Goal: Task Accomplishment & Management: Manage account settings

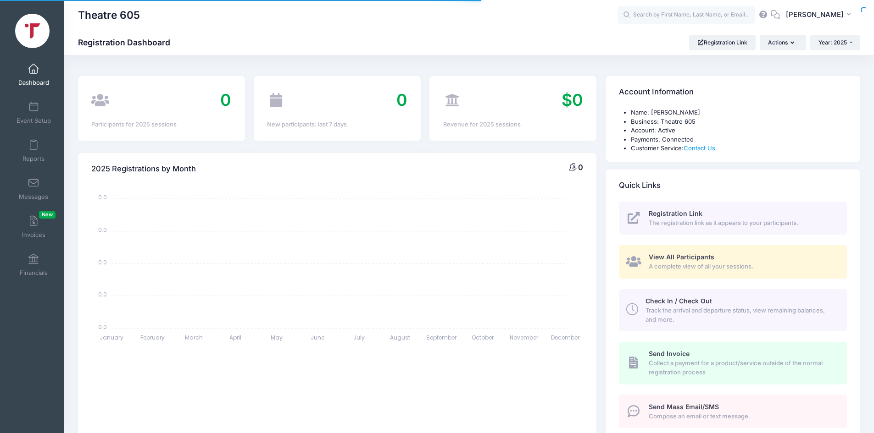
select select
click at [33, 178] on span at bounding box center [33, 183] width 0 height 10
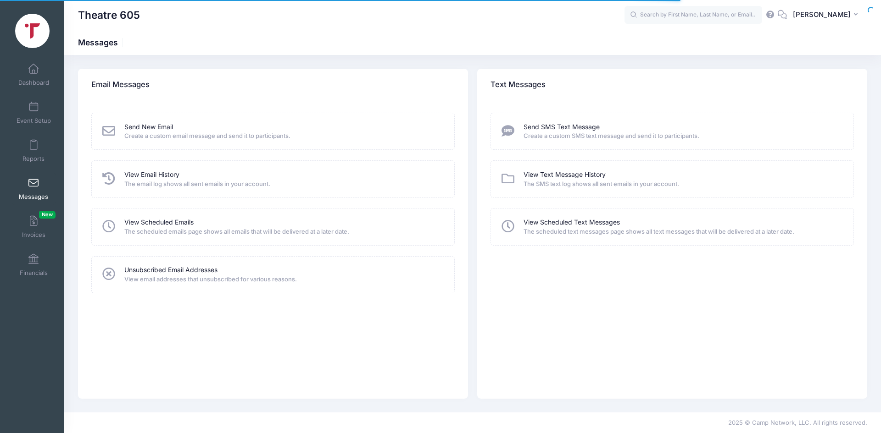
click at [148, 121] on div "Send New Email Create a custom email message and send it to participants." at bounding box center [272, 131] width 363 height 37
click at [132, 125] on link "Send New Email" at bounding box center [148, 127] width 49 height 10
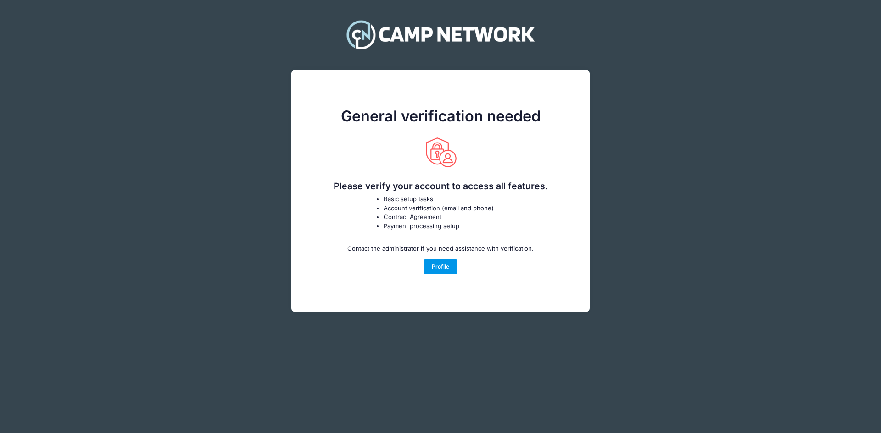
click at [444, 270] on link "Profile" at bounding box center [440, 267] width 33 height 16
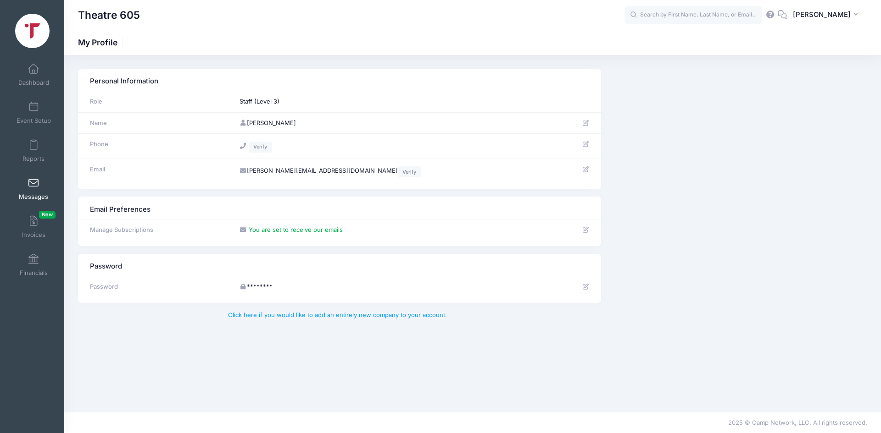
click at [47, 189] on link "Messages" at bounding box center [34, 189] width 44 height 32
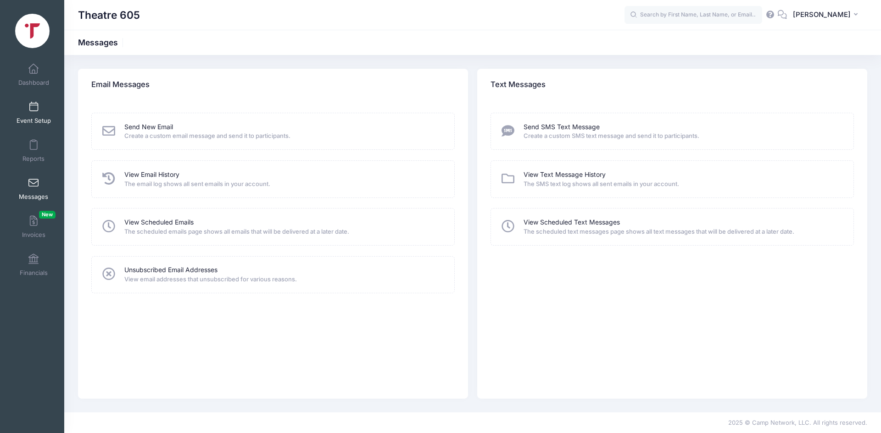
click at [33, 106] on span at bounding box center [33, 107] width 0 height 10
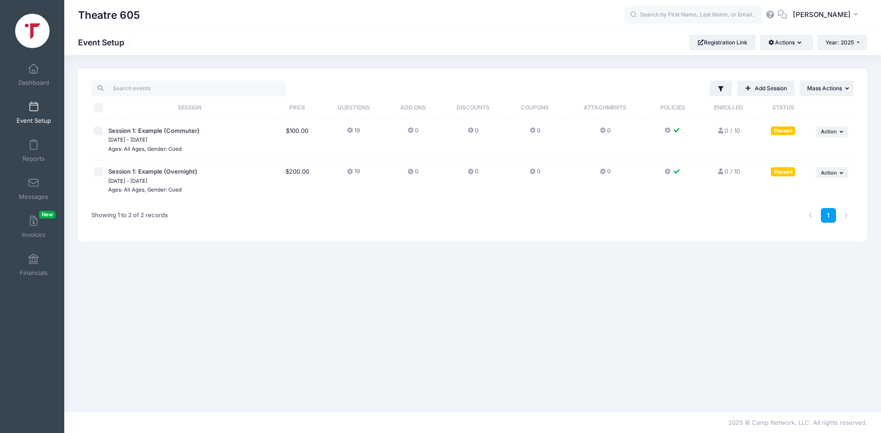
click at [789, 133] on div "Paused" at bounding box center [783, 131] width 24 height 9
click at [830, 91] on span "Mass Actions" at bounding box center [824, 88] width 35 height 7
click at [31, 153] on link "Reports" at bounding box center [34, 151] width 44 height 32
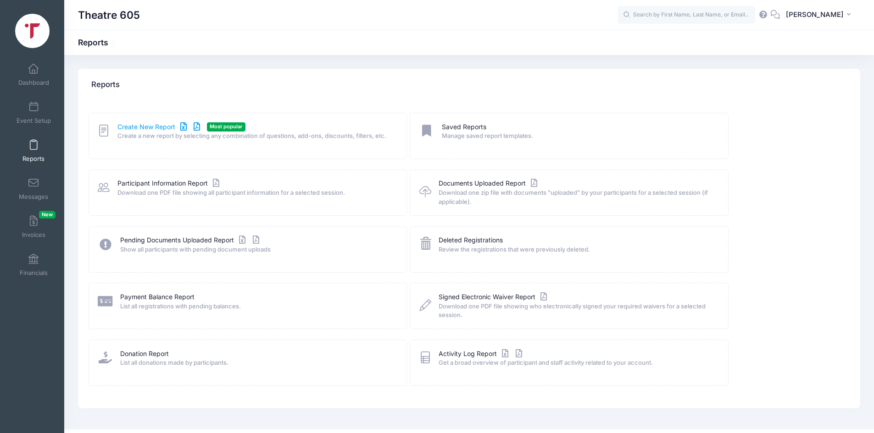
click at [201, 131] on link "Create New Report" at bounding box center [159, 127] width 85 height 10
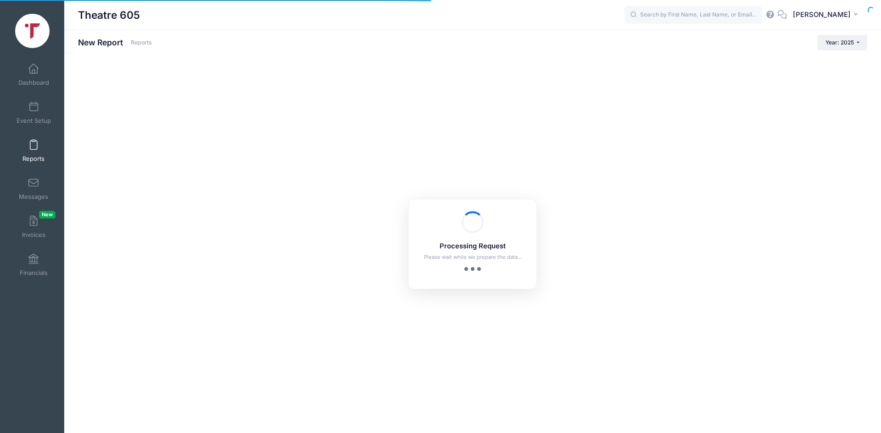
checkbox input "true"
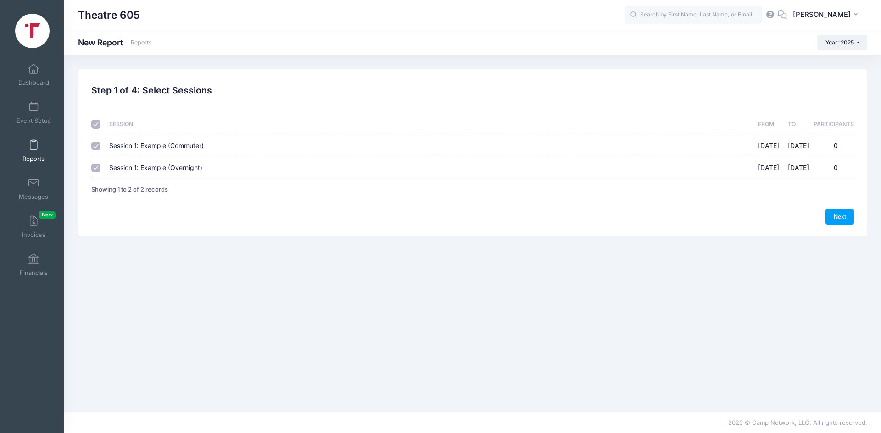
click at [187, 147] on span "Session 1: Example (Commuter)" at bounding box center [156, 146] width 94 height 8
click at [100, 147] on input "Session 1: Example (Commuter) 09/29/2025 - 10/06/2025 0" at bounding box center [95, 146] width 9 height 9
click at [187, 147] on span "Session 1: Example (Commuter)" at bounding box center [156, 146] width 94 height 8
click at [100, 147] on input "Session 1: Example (Commuter) 09/29/2025 - 10/06/2025 0" at bounding box center [95, 146] width 9 height 9
checkbox input "true"
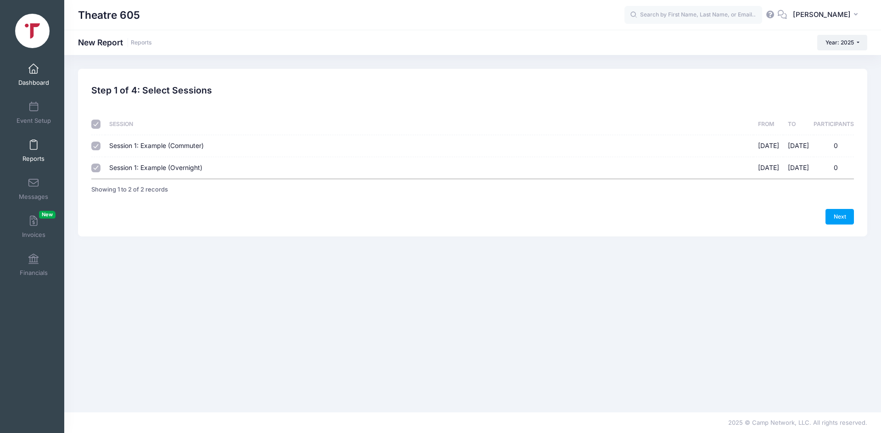
click at [36, 75] on link "Dashboard" at bounding box center [34, 75] width 44 height 32
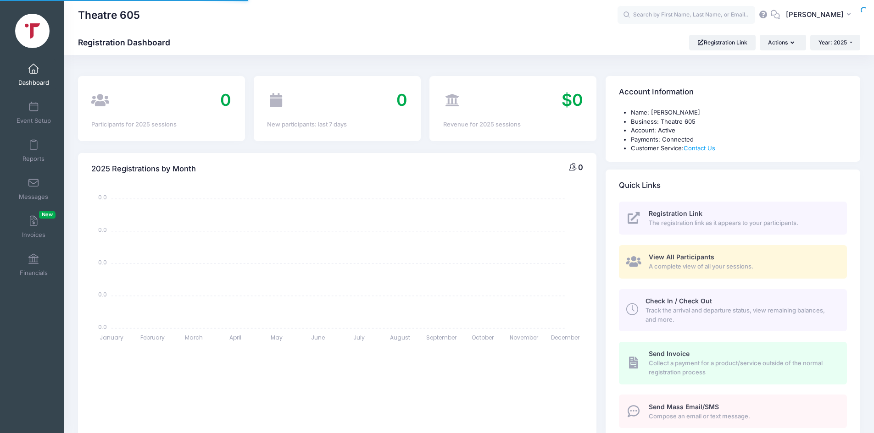
select select
click at [22, 107] on link "Event Setup" at bounding box center [34, 113] width 44 height 32
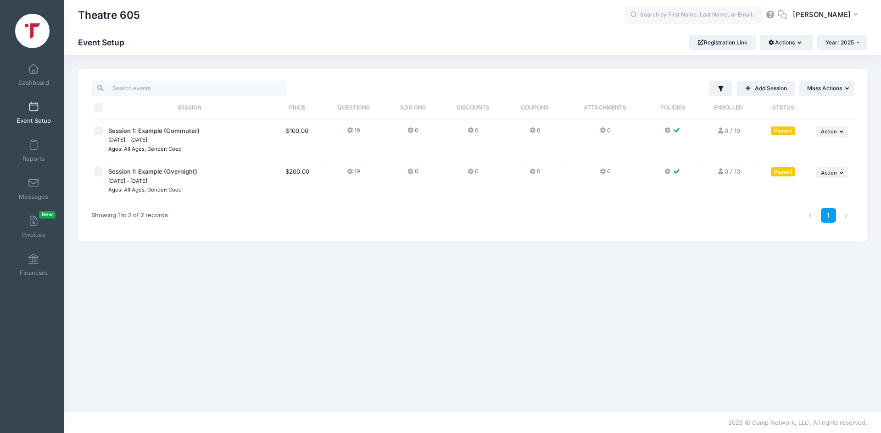
click at [469, 131] on icon at bounding box center [470, 131] width 7 height 0
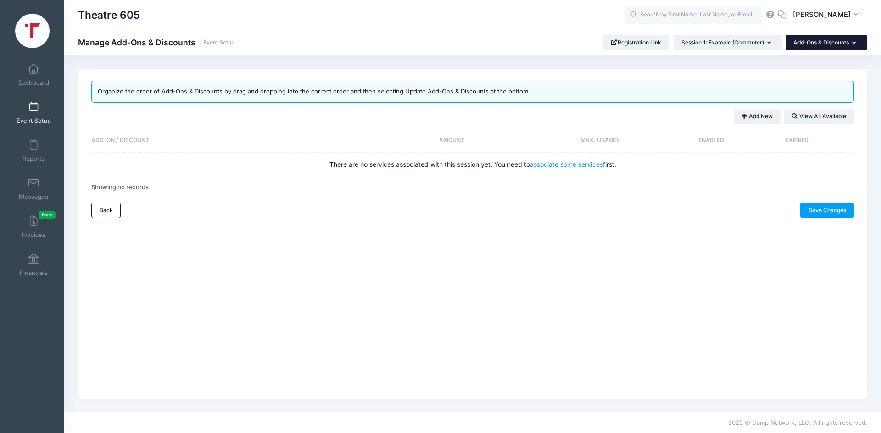
click at [853, 46] on button "Add-Ons & Discounts" at bounding box center [826, 43] width 82 height 16
click at [33, 107] on span at bounding box center [33, 107] width 0 height 10
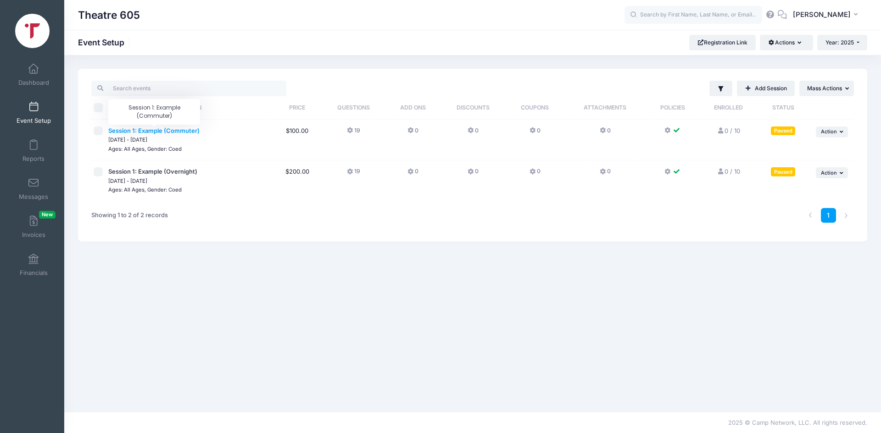
click at [145, 131] on span "Session 1: Example (Commuter)" at bounding box center [153, 130] width 91 height 7
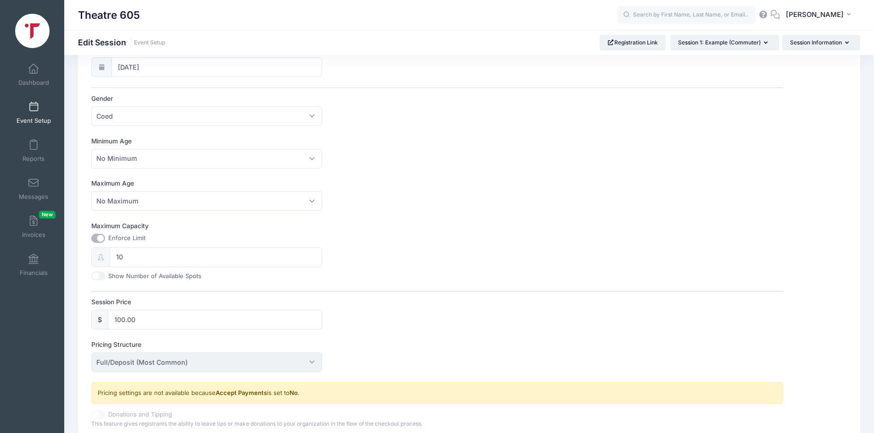
scroll to position [274, 0]
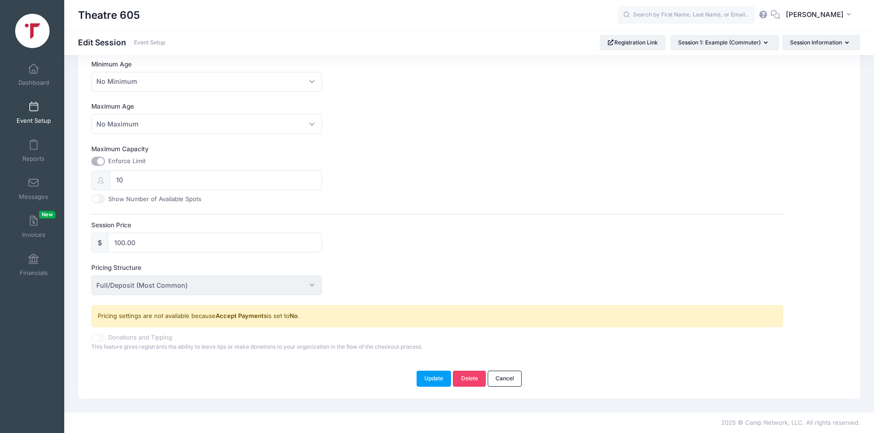
click at [305, 287] on span "Full/Deposit (Most Common)" at bounding box center [206, 286] width 231 height 20
click at [311, 287] on span "Full/Deposit (Most Common)" at bounding box center [206, 286] width 231 height 20
click at [309, 284] on span "Full/Deposit (Most Common)" at bounding box center [206, 286] width 231 height 20
click at [225, 289] on span "Full/Deposit (Most Common)" at bounding box center [206, 286] width 231 height 20
click at [146, 283] on span "Full/Deposit (Most Common)" at bounding box center [141, 286] width 91 height 10
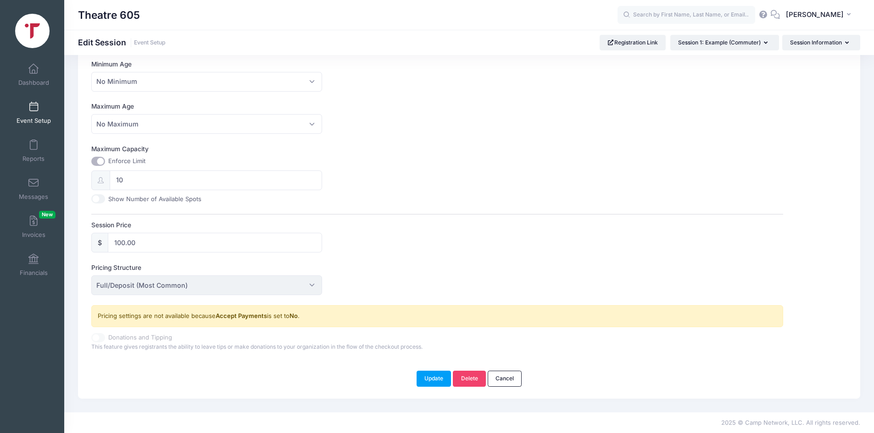
click at [146, 283] on span "Full/Deposit (Most Common)" at bounding box center [141, 286] width 91 height 10
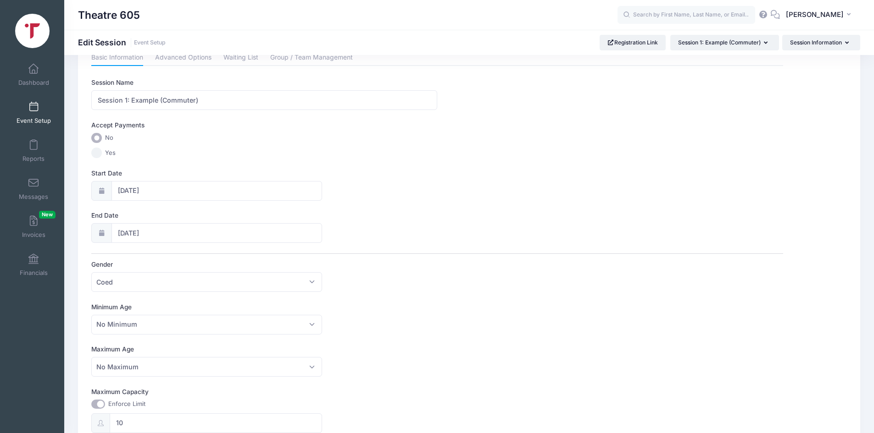
scroll to position [24, 0]
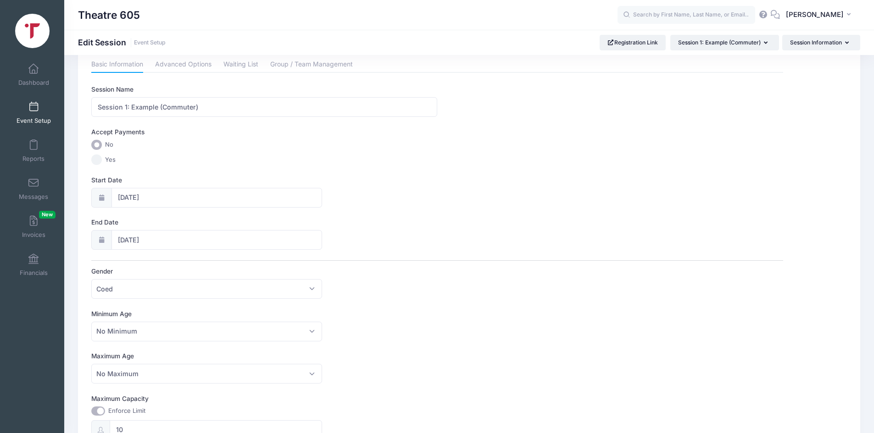
click at [97, 161] on input "Yes" at bounding box center [96, 160] width 11 height 11
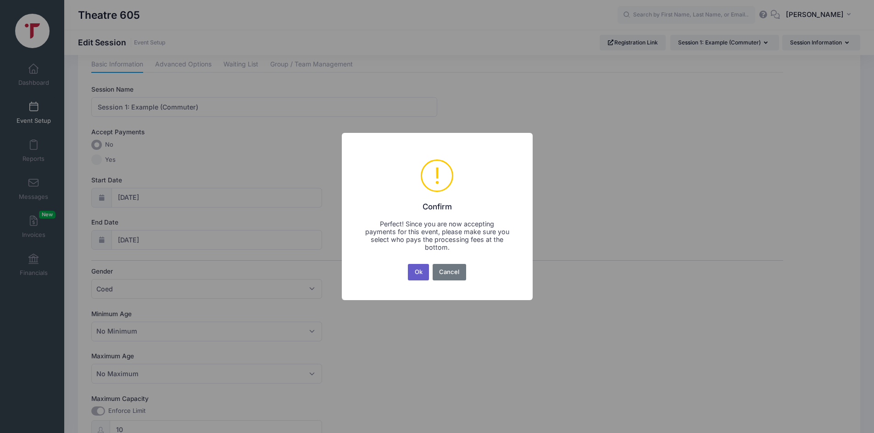
click at [417, 274] on button "Ok" at bounding box center [418, 272] width 21 height 17
radio input "false"
radio input "true"
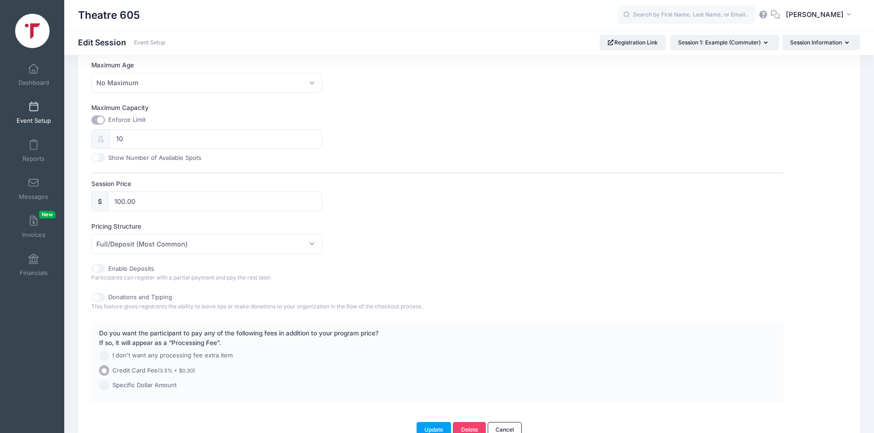
scroll to position [316, 0]
click at [96, 272] on input "Enable Deposits" at bounding box center [98, 267] width 14 height 9
checkbox input "true"
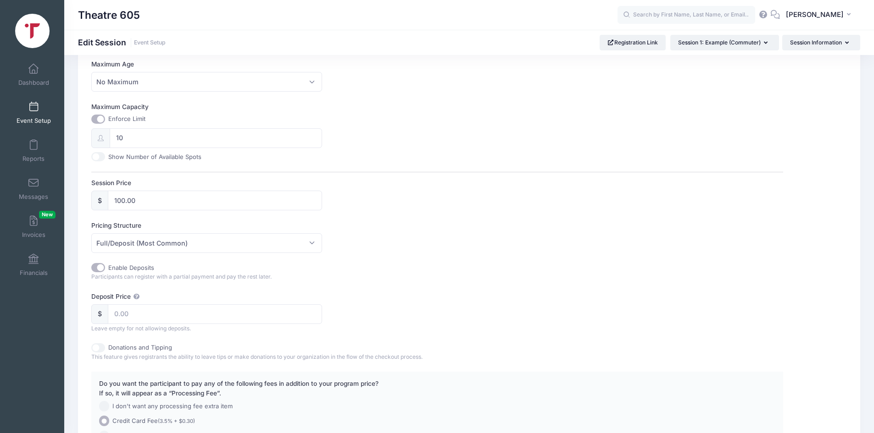
click at [94, 350] on input "Donations and Tipping" at bounding box center [98, 348] width 14 height 9
checkbox input "true"
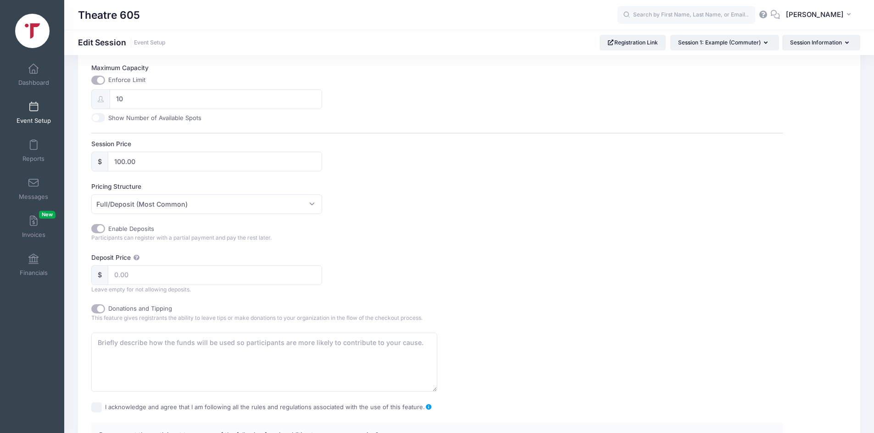
scroll to position [360, 0]
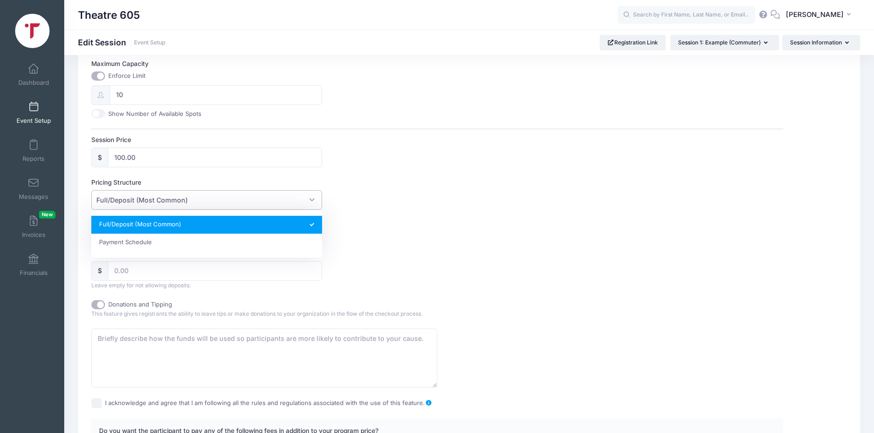
click at [315, 202] on span "Full/Deposit (Most Common)" at bounding box center [206, 200] width 231 height 20
select select "fixed_installments"
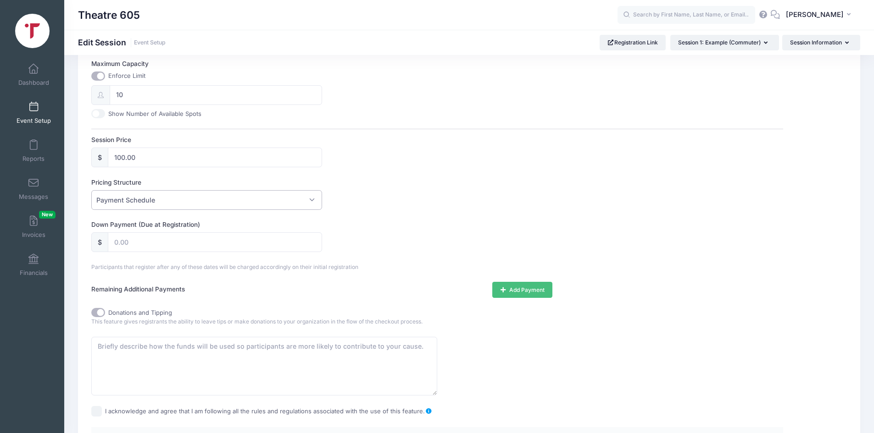
click at [510, 285] on button "Add Payment" at bounding box center [522, 290] width 60 height 16
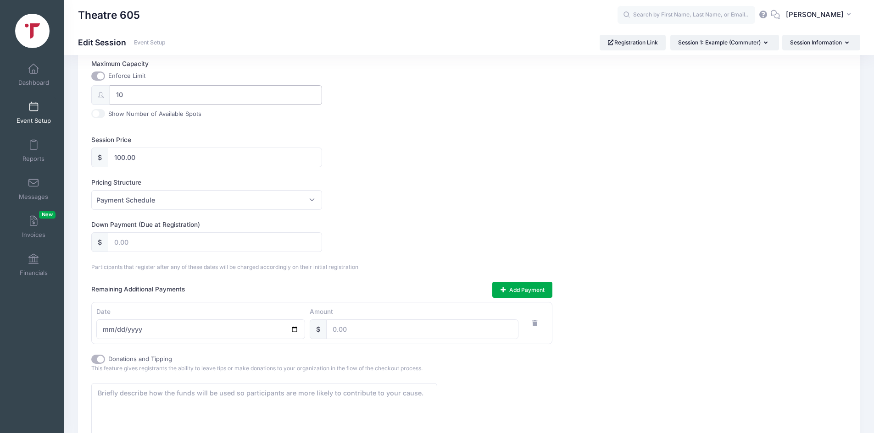
click at [116, 97] on input "10" at bounding box center [216, 95] width 212 height 20
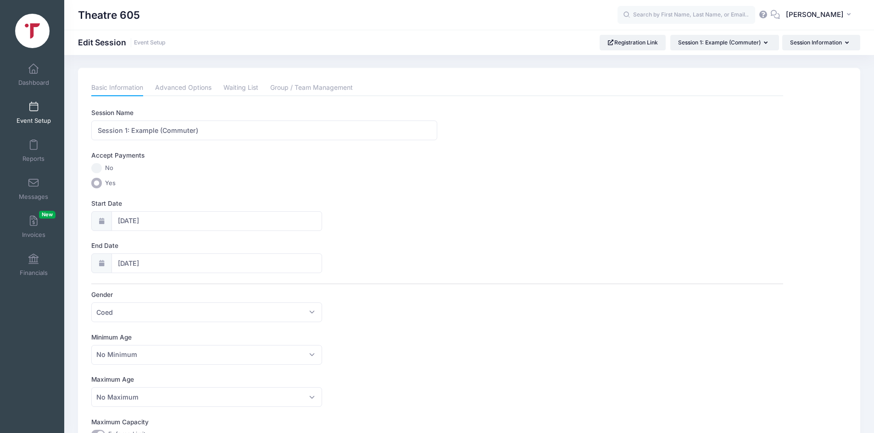
scroll to position [0, 0]
click at [145, 40] on link "Event Setup" at bounding box center [150, 42] width 32 height 7
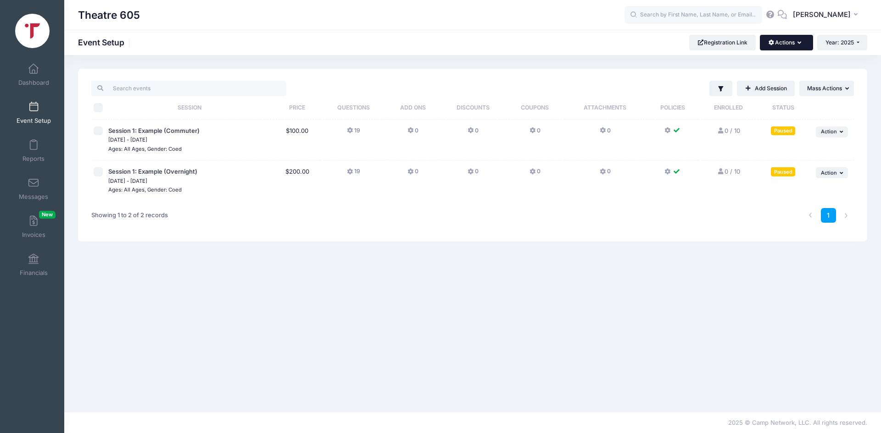
click at [775, 47] on button "Actions" at bounding box center [786, 43] width 53 height 16
click at [746, 86] on link "Customization Options" at bounding box center [755, 82] width 106 height 17
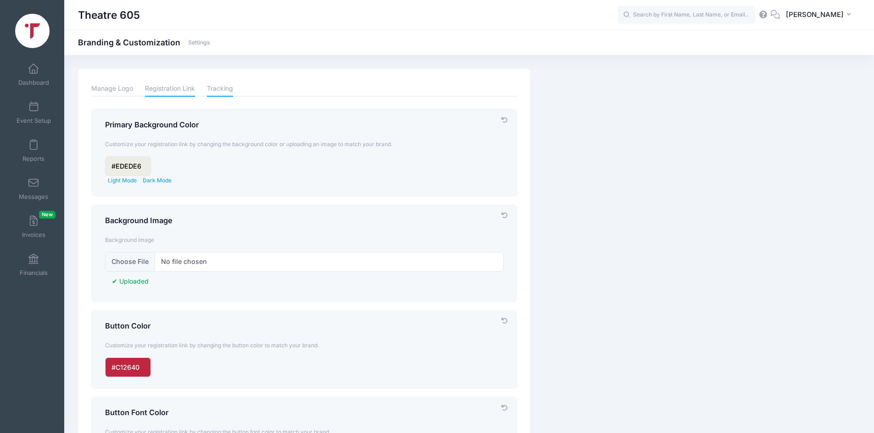
click at [223, 88] on link "Tracking" at bounding box center [220, 89] width 26 height 16
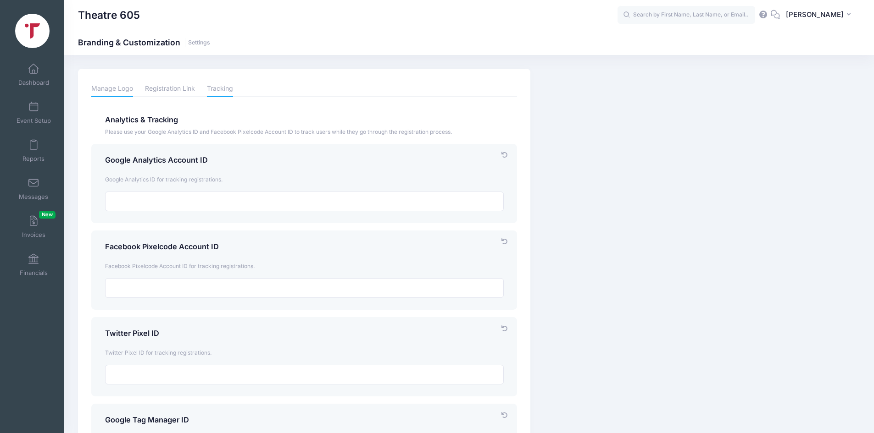
click at [106, 94] on link "Manage Logo" at bounding box center [112, 89] width 42 height 16
click at [27, 265] on link "Financials" at bounding box center [34, 265] width 44 height 32
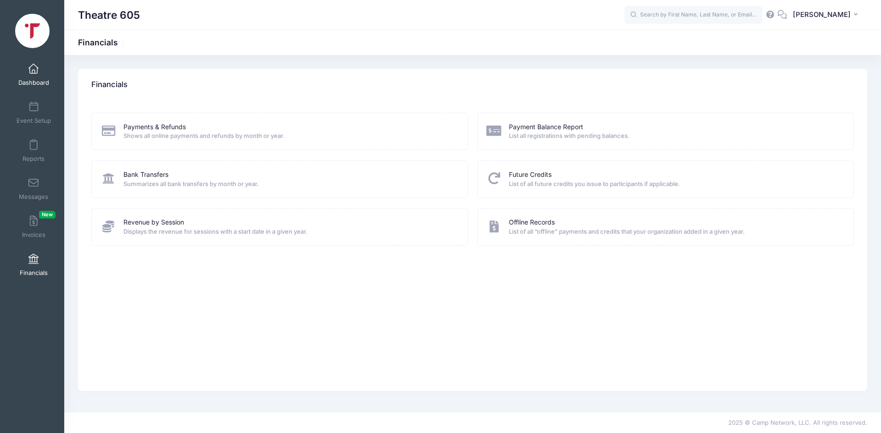
click at [31, 81] on span "Dashboard" at bounding box center [33, 83] width 31 height 8
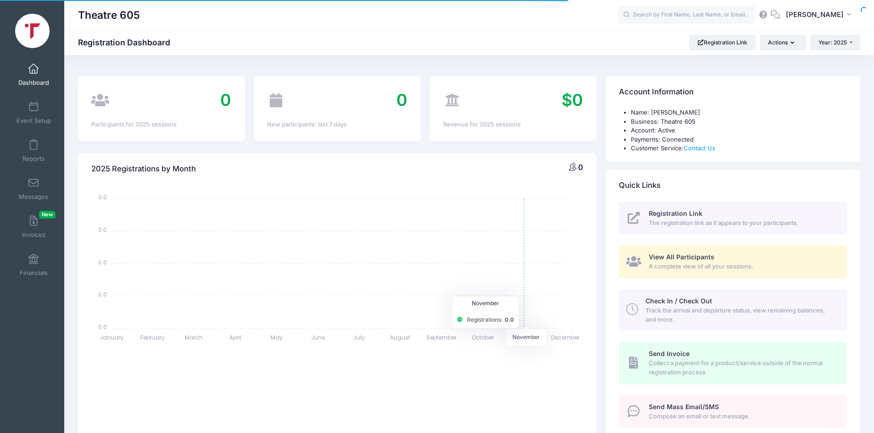
select select
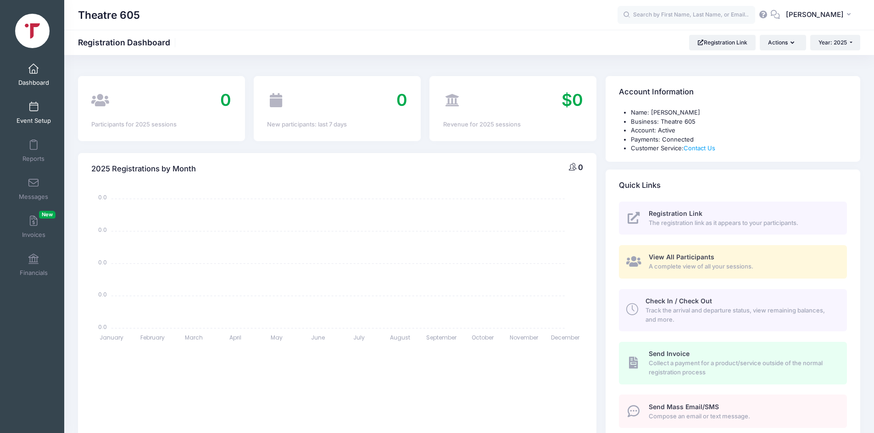
click at [25, 108] on link "Event Setup" at bounding box center [34, 113] width 44 height 32
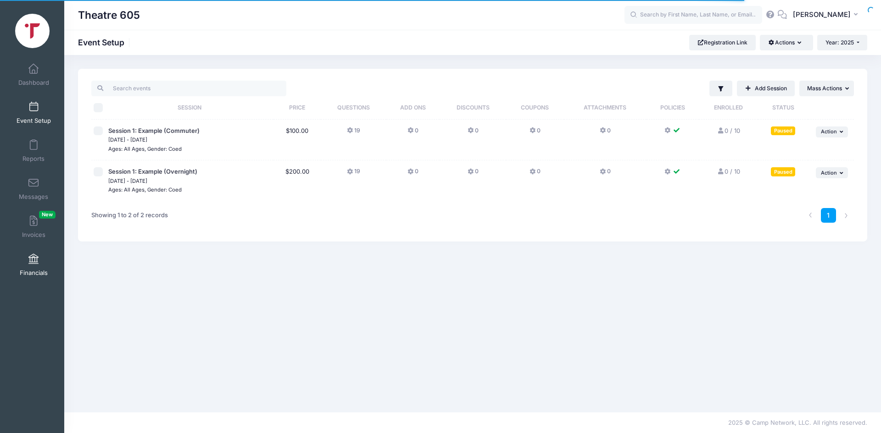
click at [22, 261] on link "Financials" at bounding box center [34, 265] width 44 height 32
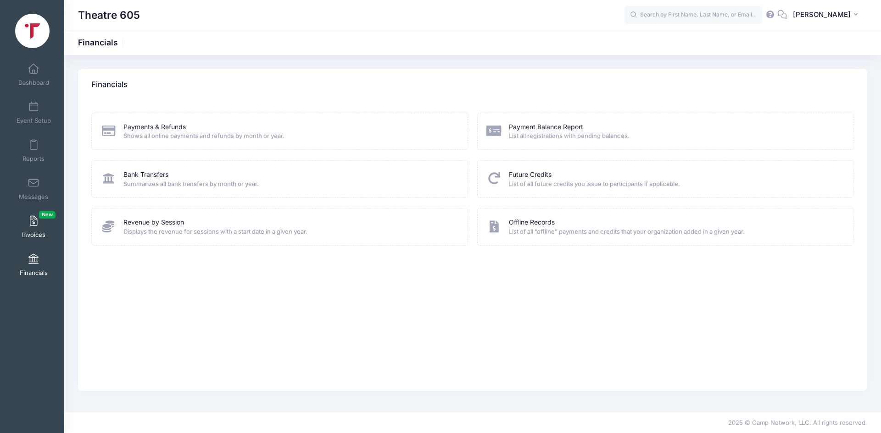
click at [33, 225] on span at bounding box center [33, 222] width 0 height 10
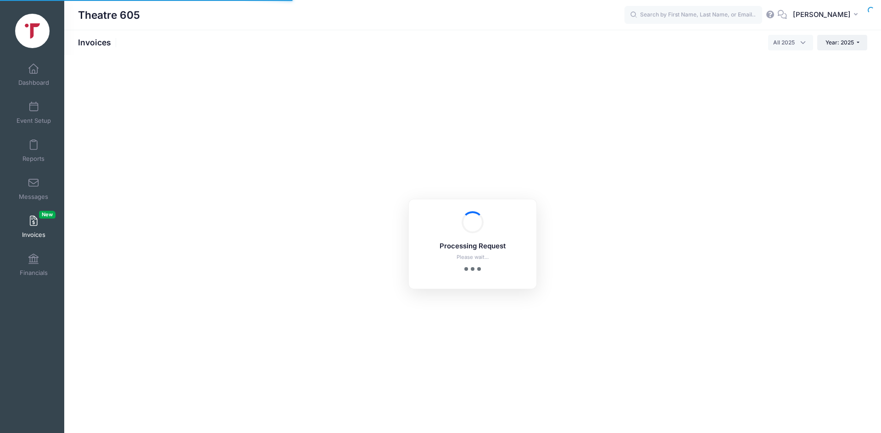
select select
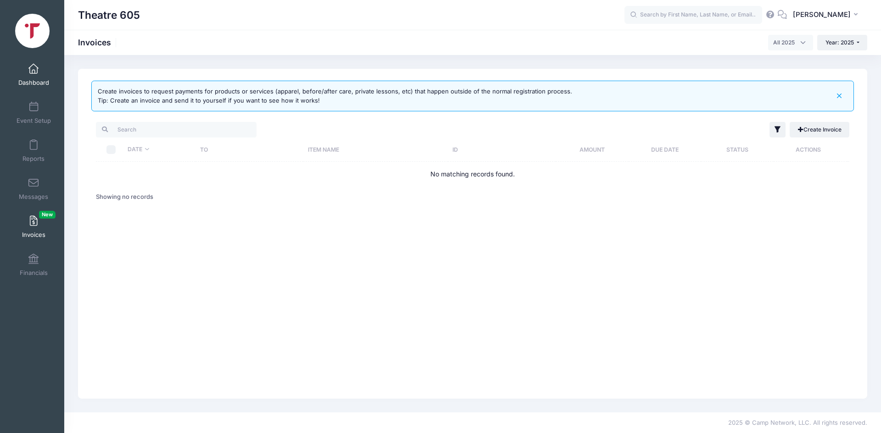
click at [22, 72] on link "Dashboard" at bounding box center [34, 75] width 44 height 32
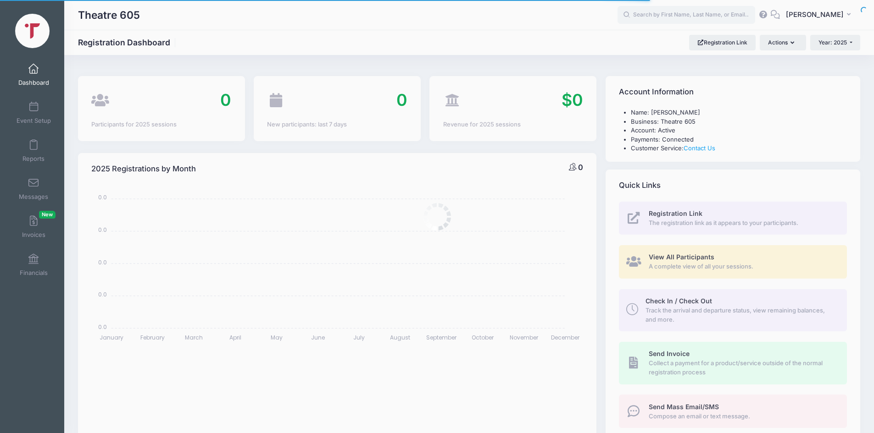
select select
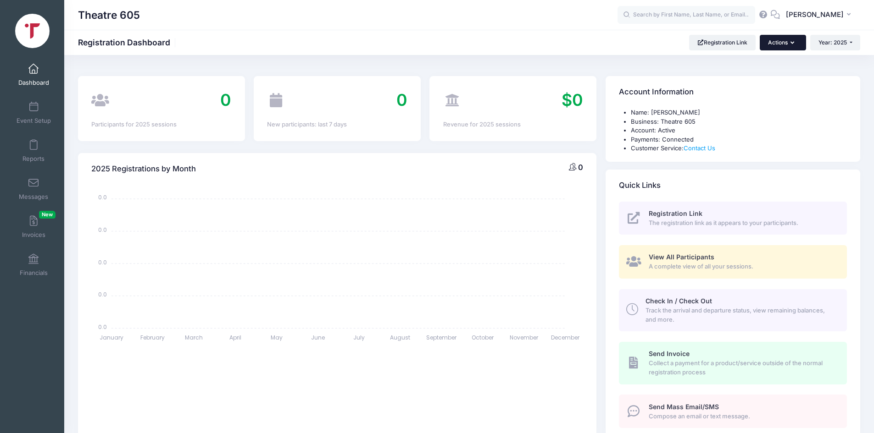
click at [789, 40] on button "Actions" at bounding box center [783, 43] width 46 height 16
click at [444, 32] on div "Theatre 605 Registration Dashboard Registration Link Actions Year: 2025 Year: 2…" at bounding box center [469, 42] width 810 height 25
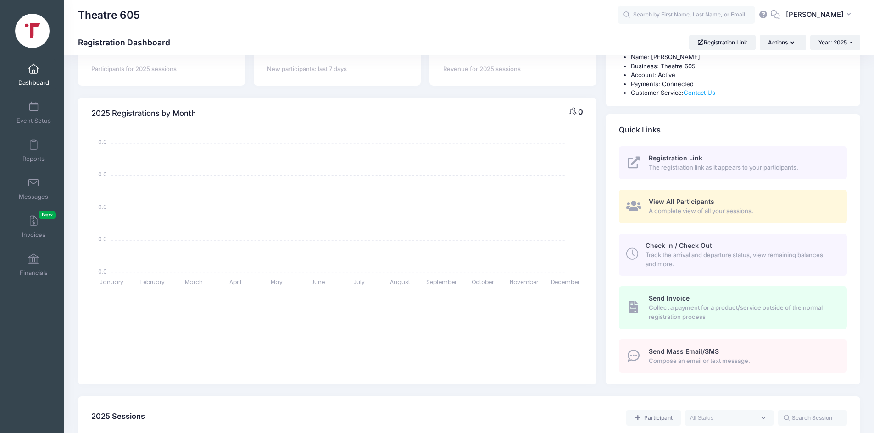
scroll to position [10, 0]
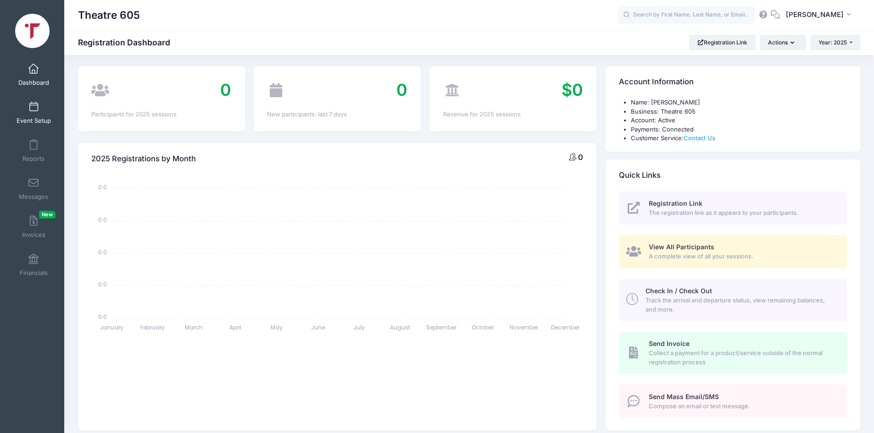
click at [34, 112] on link "Event Setup" at bounding box center [34, 113] width 44 height 32
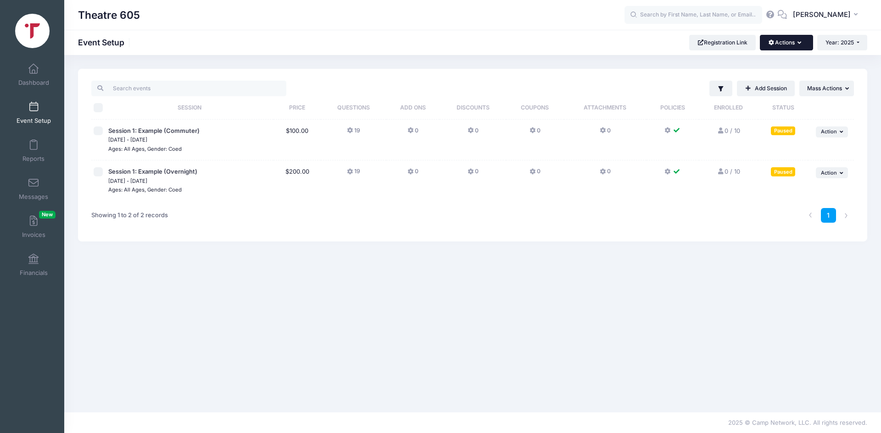
click at [795, 39] on button "Actions" at bounding box center [786, 43] width 53 height 16
click at [725, 280] on div "Filter Filter Options Show: Active Live Completed ..." at bounding box center [472, 234] width 816 height 330
click at [778, 83] on link "Add Session" at bounding box center [766, 89] width 58 height 16
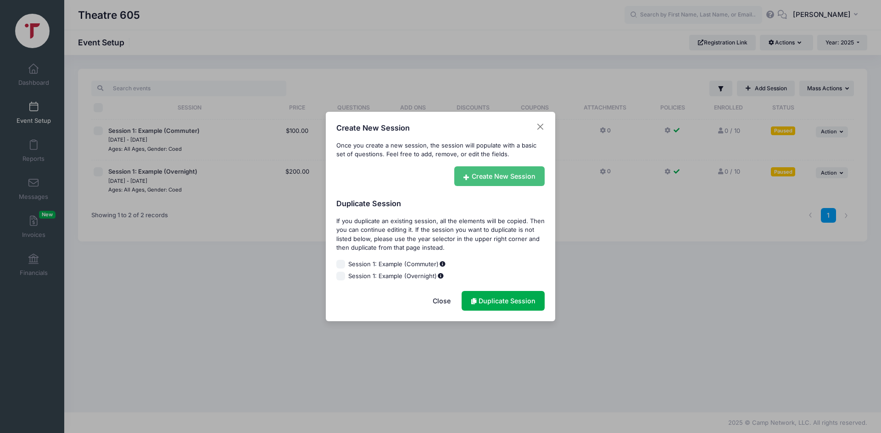
click at [480, 176] on link "Create New Session" at bounding box center [499, 177] width 91 height 20
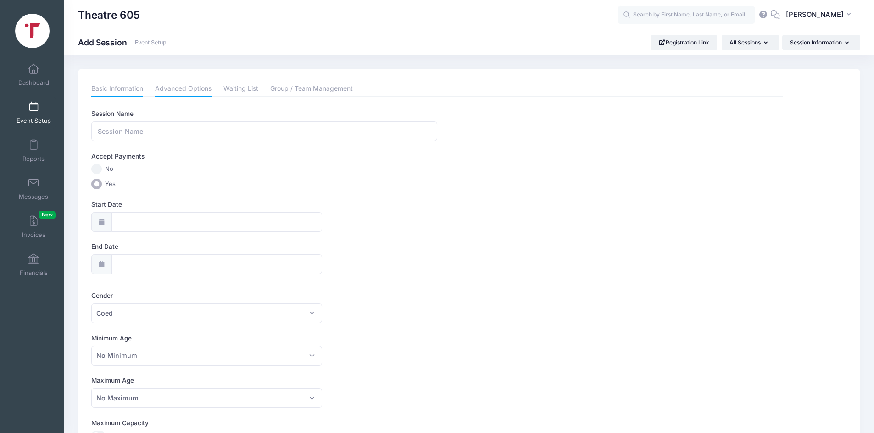
click at [162, 91] on link "Advanced Options" at bounding box center [183, 89] width 56 height 17
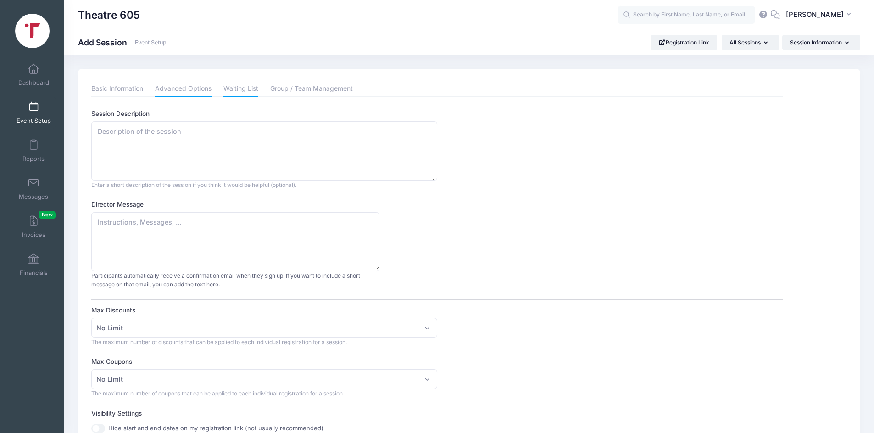
click at [239, 93] on link "Waiting List" at bounding box center [240, 89] width 35 height 17
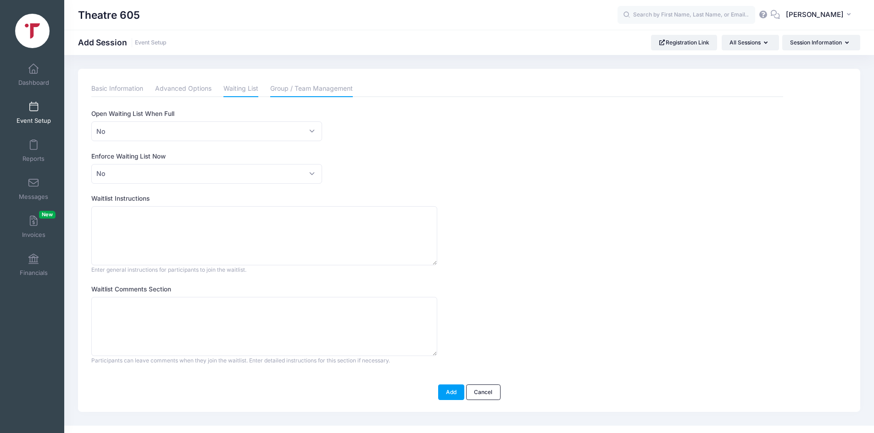
click at [319, 92] on link "Group / Team Management" at bounding box center [311, 89] width 83 height 17
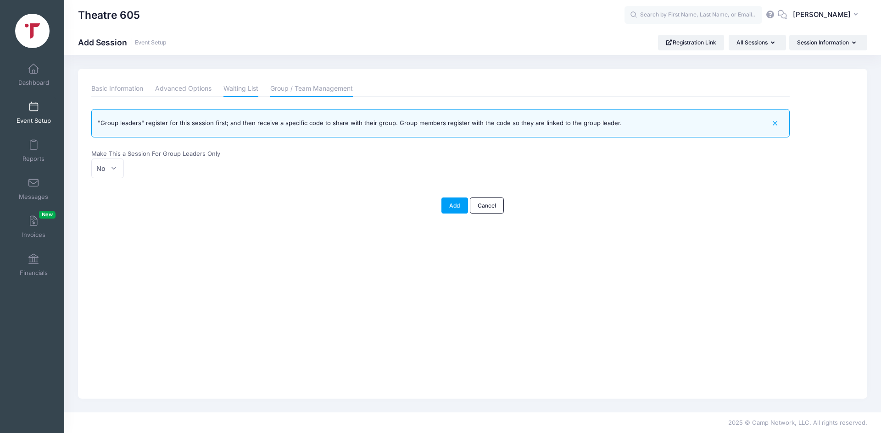
click at [226, 92] on link "Waiting List" at bounding box center [240, 89] width 35 height 17
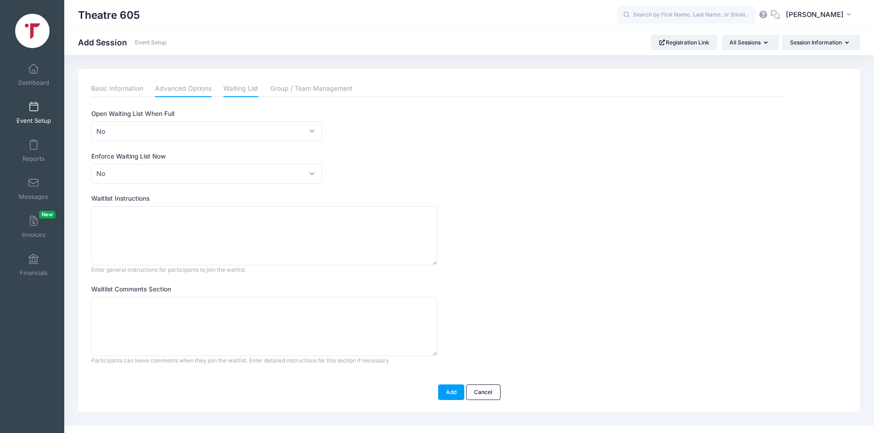
click at [176, 89] on link "Advanced Options" at bounding box center [183, 89] width 56 height 17
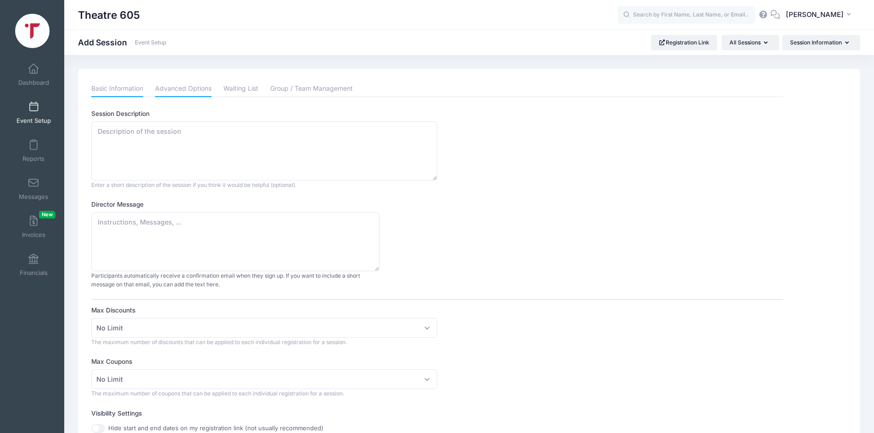
click at [125, 90] on link "Basic Information" at bounding box center [117, 89] width 52 height 17
